Goal: Find specific page/section: Find specific page/section

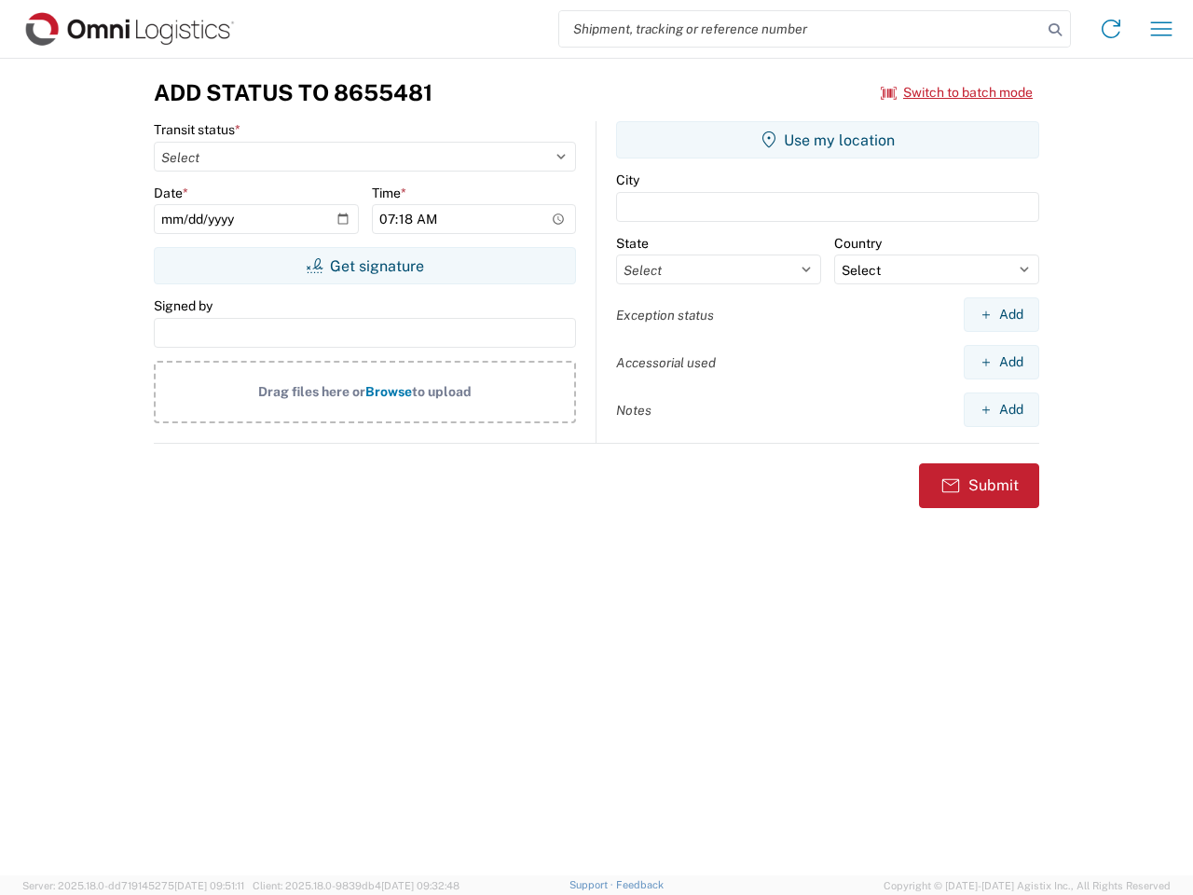
click at [801, 29] on input "search" at bounding box center [800, 28] width 483 height 35
click at [1055, 30] on icon at bounding box center [1055, 30] width 26 height 26
click at [1111, 29] on icon at bounding box center [1111, 29] width 30 height 30
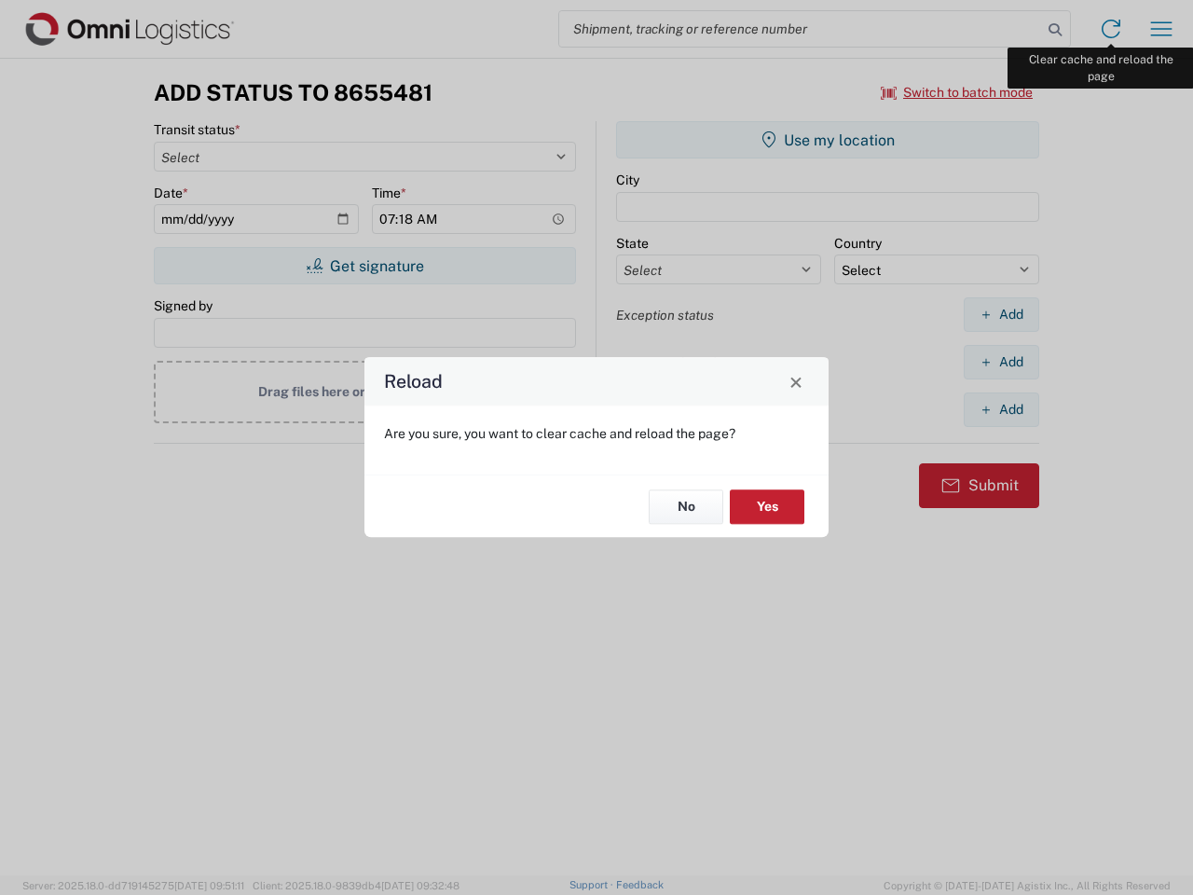
click at [1161, 29] on div "Reload Are you sure, you want to clear cache and reload the page? No Yes" at bounding box center [596, 447] width 1193 height 895
click at [957, 92] on div "Reload Are you sure, you want to clear cache and reload the page? No Yes" at bounding box center [596, 447] width 1193 height 895
click at [364, 266] on div "Reload Are you sure, you want to clear cache and reload the page? No Yes" at bounding box center [596, 447] width 1193 height 895
click at [828, 140] on div "Reload Are you sure, you want to clear cache and reload the page? No Yes" at bounding box center [596, 447] width 1193 height 895
click at [1001, 314] on div "Reload Are you sure, you want to clear cache and reload the page? No Yes" at bounding box center [596, 447] width 1193 height 895
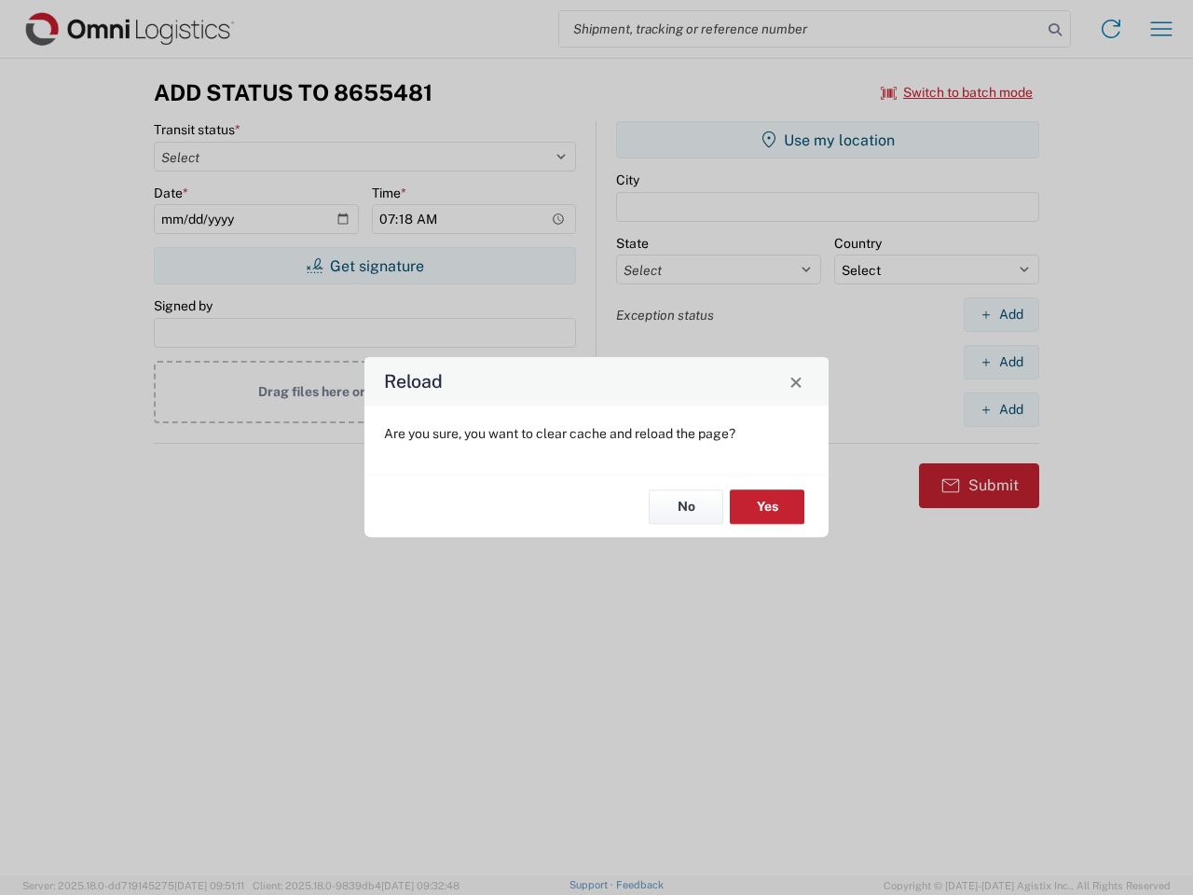
click at [1001, 362] on div "Reload Are you sure, you want to clear cache and reload the page? No Yes" at bounding box center [596, 447] width 1193 height 895
click at [1001, 409] on div "Reload Are you sure, you want to clear cache and reload the page? No Yes" at bounding box center [596, 447] width 1193 height 895
